Goal: Transaction & Acquisition: Download file/media

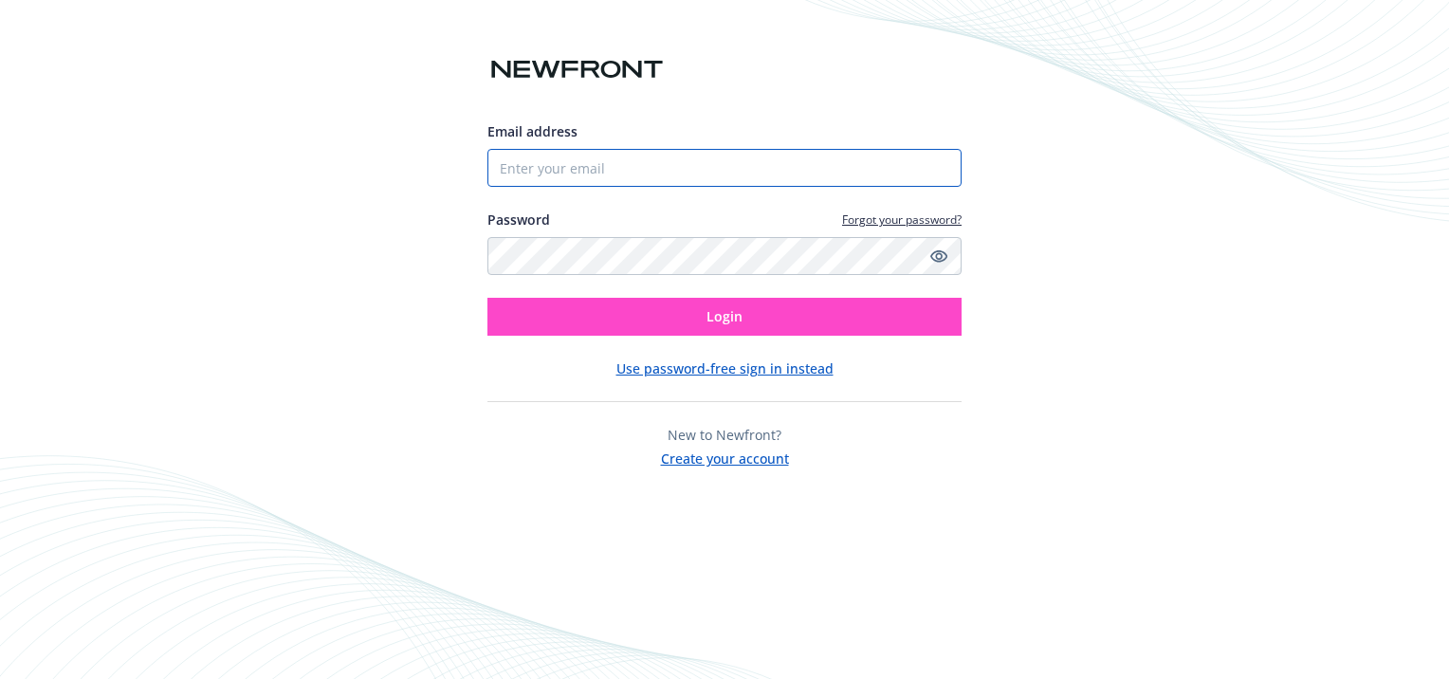
type input "[EMAIL_ADDRESS][DOMAIN_NAME]"
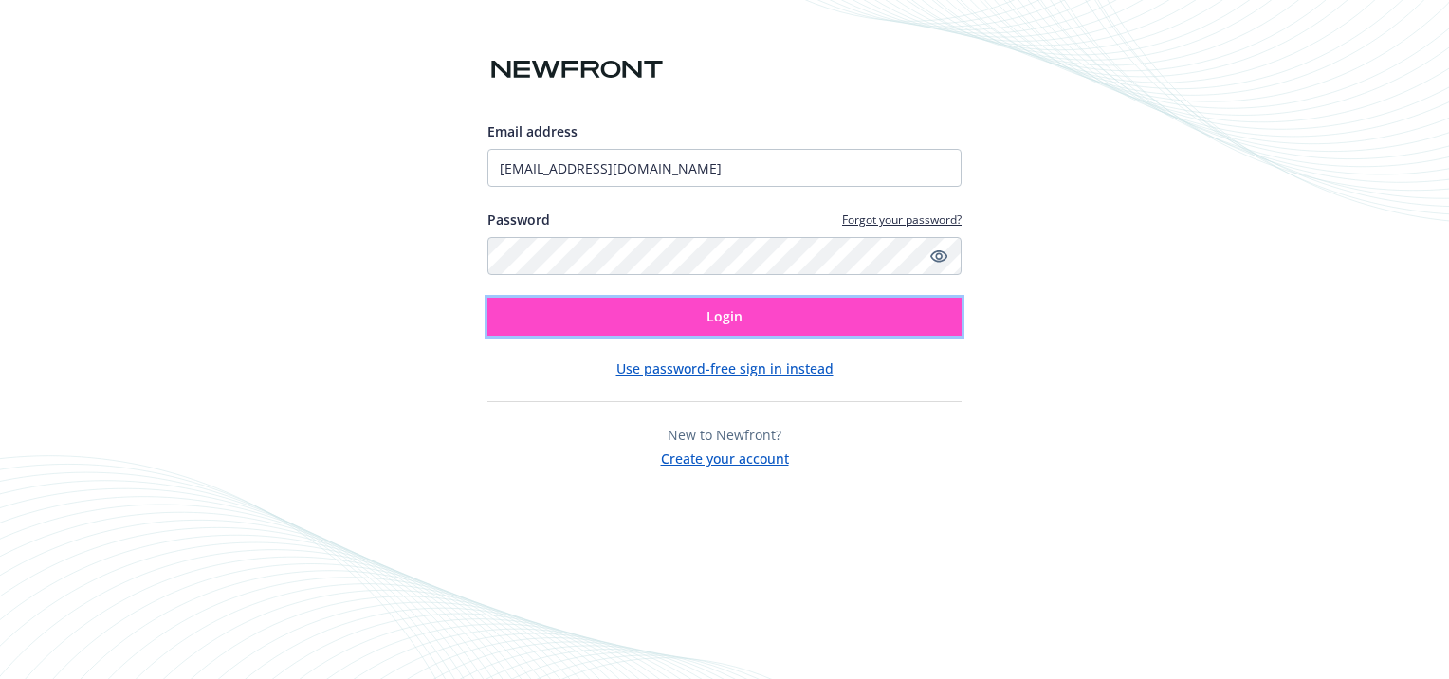
click at [808, 312] on button "Login" at bounding box center [725, 317] width 474 height 38
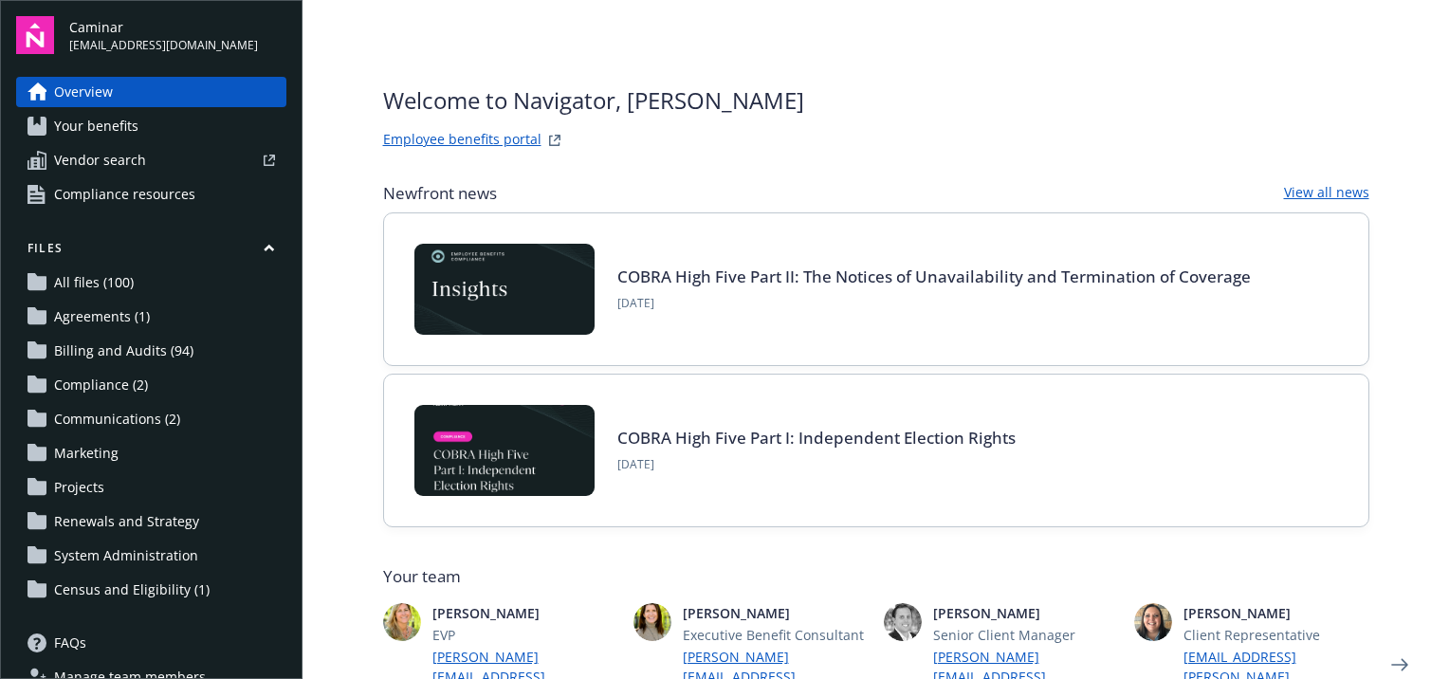
click at [159, 355] on span "Billing and Audits (94)" at bounding box center [123, 351] width 139 height 30
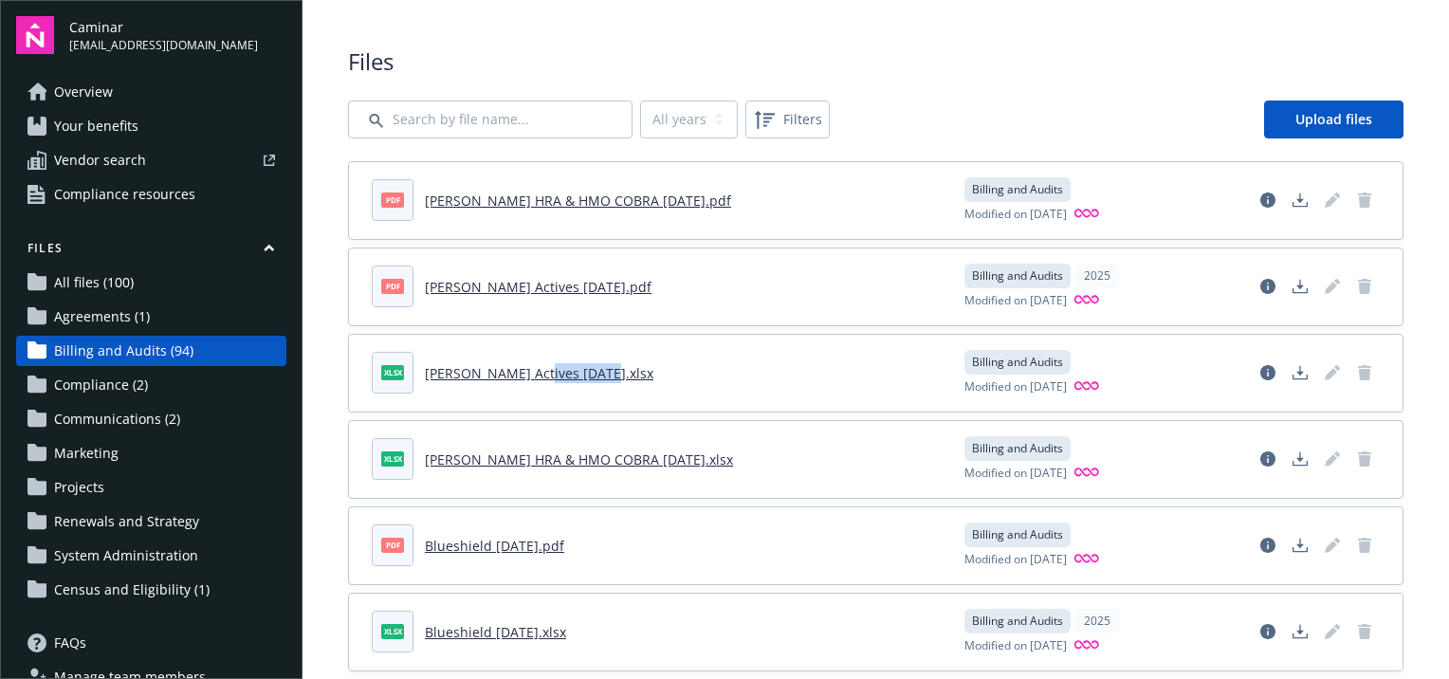
drag, startPoint x: 588, startPoint y: 378, endPoint x: 530, endPoint y: 370, distance: 58.5
click at [530, 370] on link "Kaiser Actives Aug 2025.xlsx" at bounding box center [539, 373] width 229 height 18
click at [1293, 372] on icon "Download document" at bounding box center [1300, 372] width 15 height 15
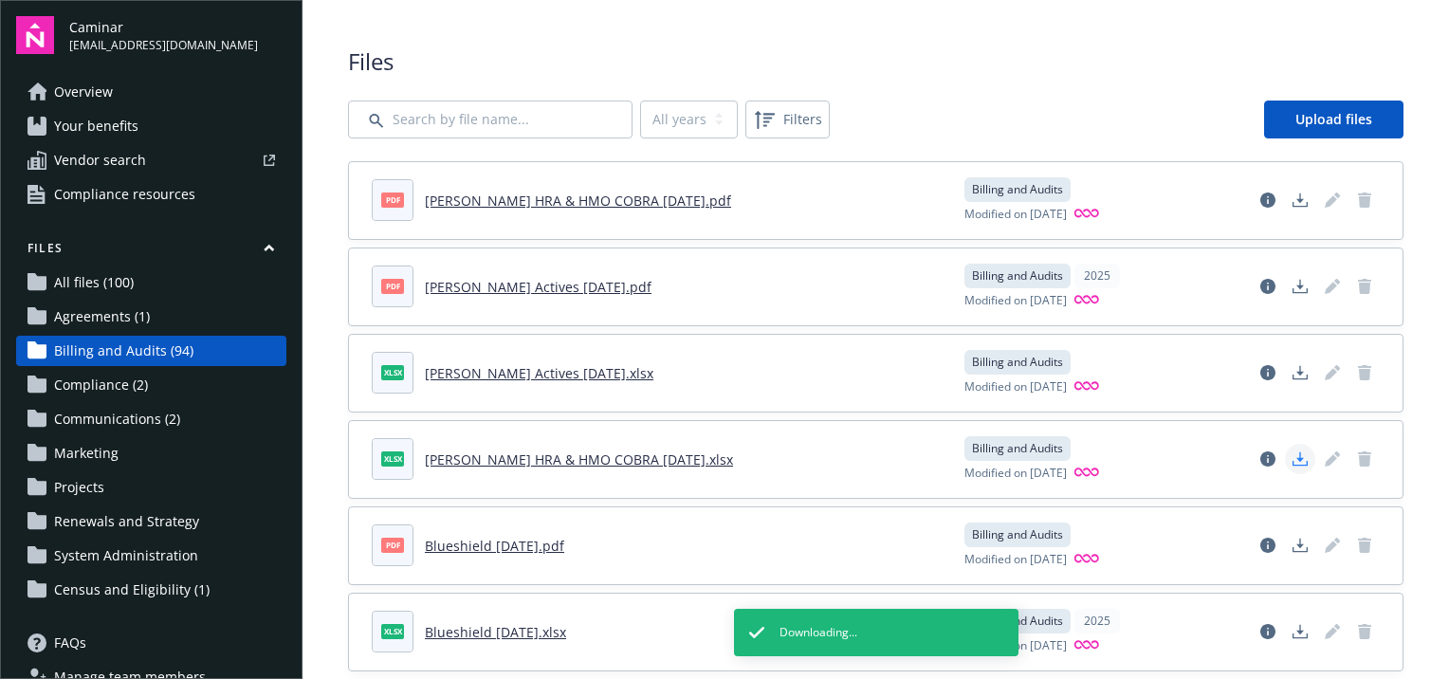
click at [1293, 460] on icon "Download document" at bounding box center [1300, 458] width 15 height 15
